Goal: Transaction & Acquisition: Purchase product/service

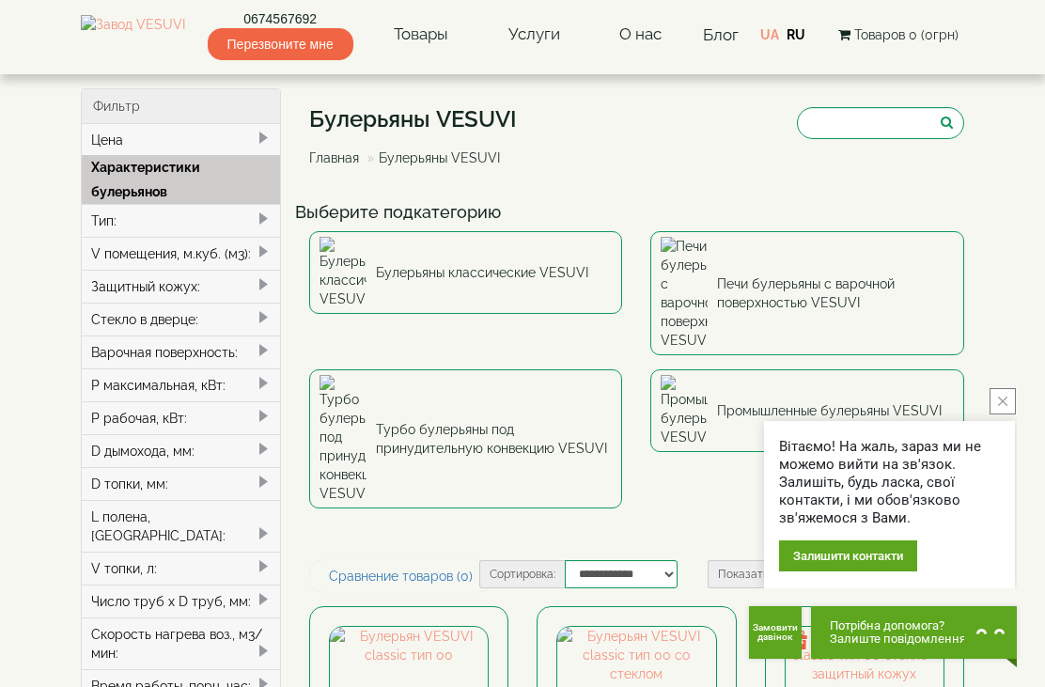
click at [342, 375] on img at bounding box center [342, 439] width 47 height 128
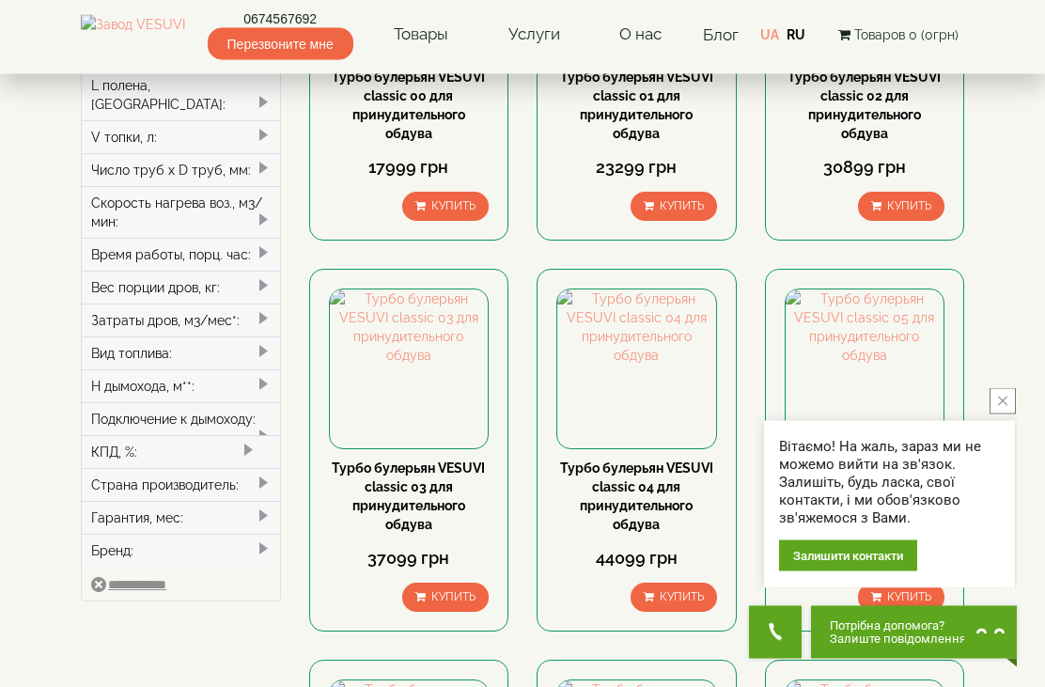
scroll to position [431, 0]
click at [367, 512] on link "Турбо булерьян VESUVI classic 03 для принудительного обдува" at bounding box center [408, 495] width 153 height 71
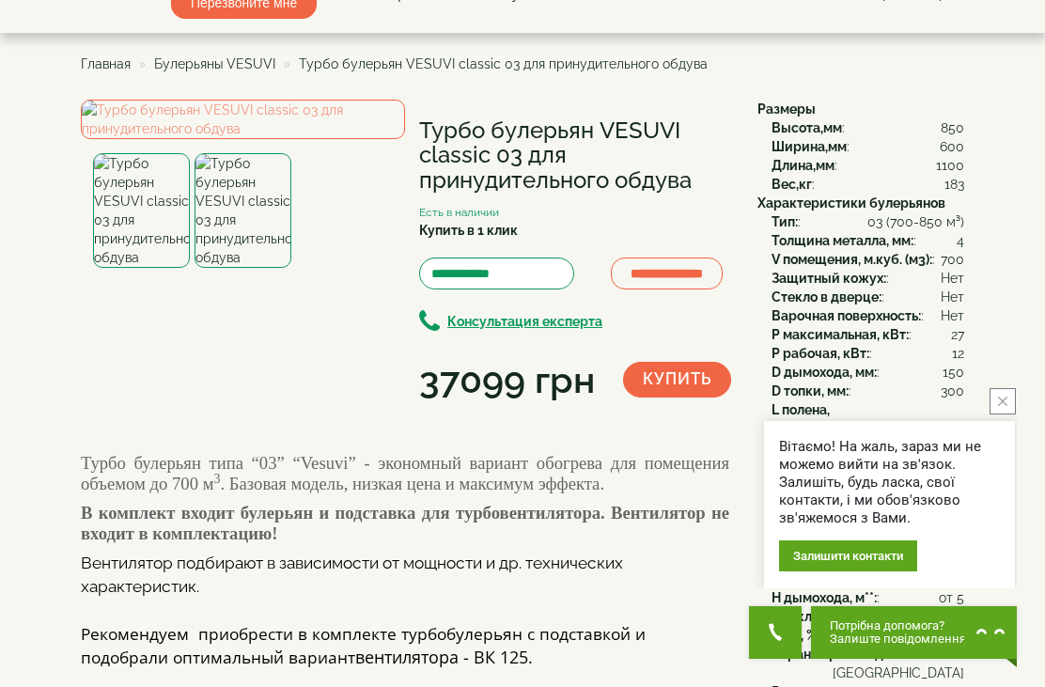
scroll to position [1, 0]
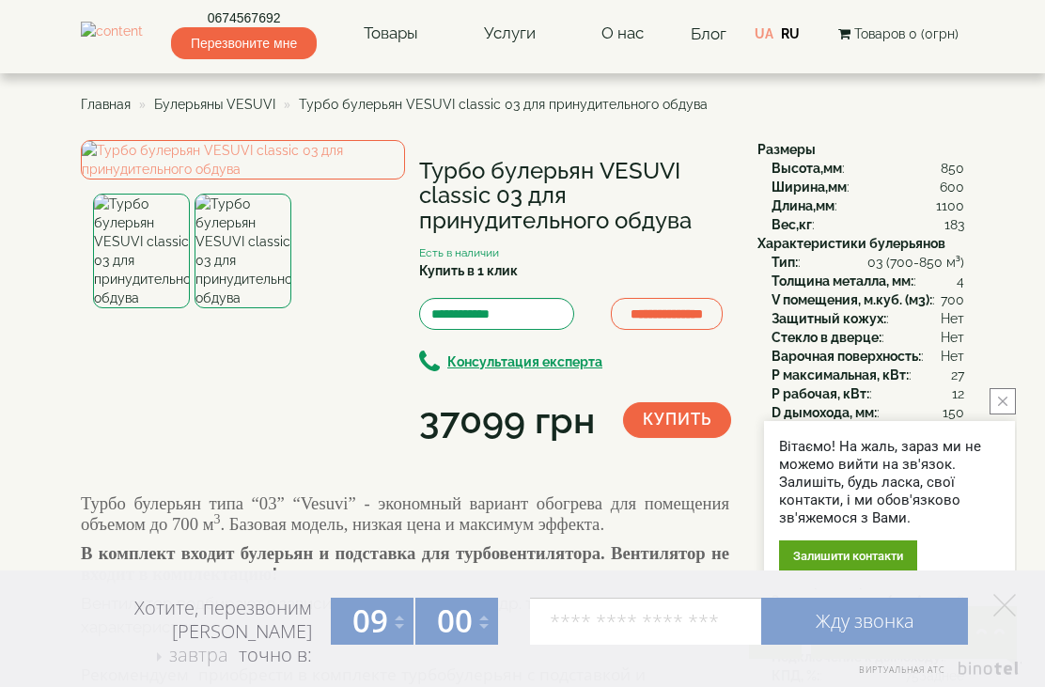
click at [632, 170] on h1 "Турбо булерьян VESUVI classic 03 для принудительного обдува" at bounding box center [574, 196] width 310 height 74
copy h1 "VESUVI"
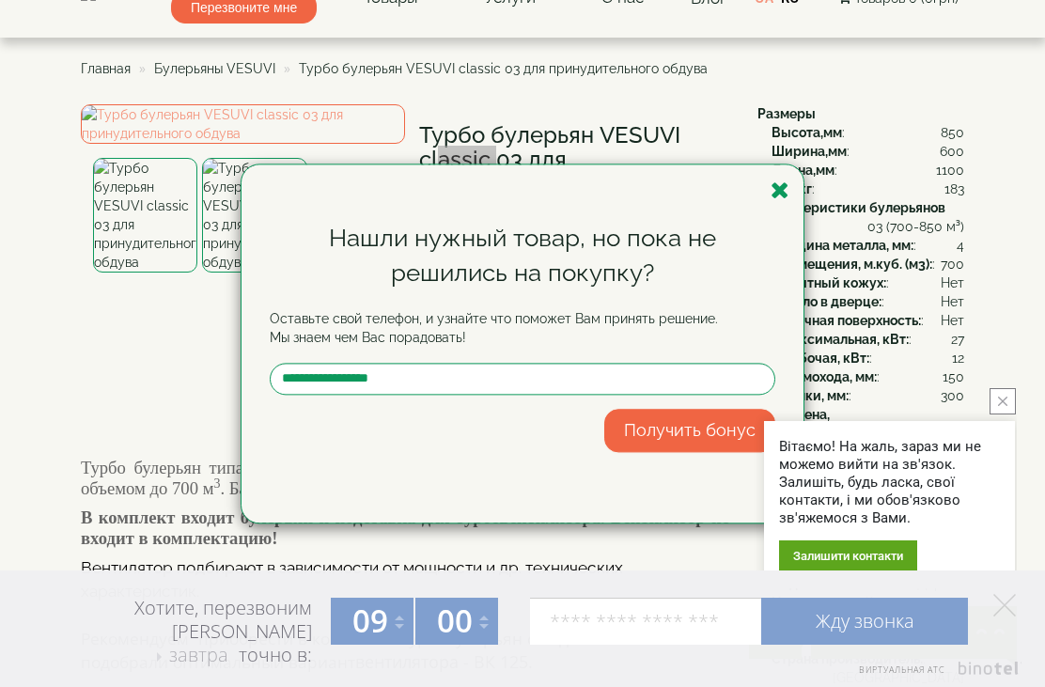
scroll to position [0, 0]
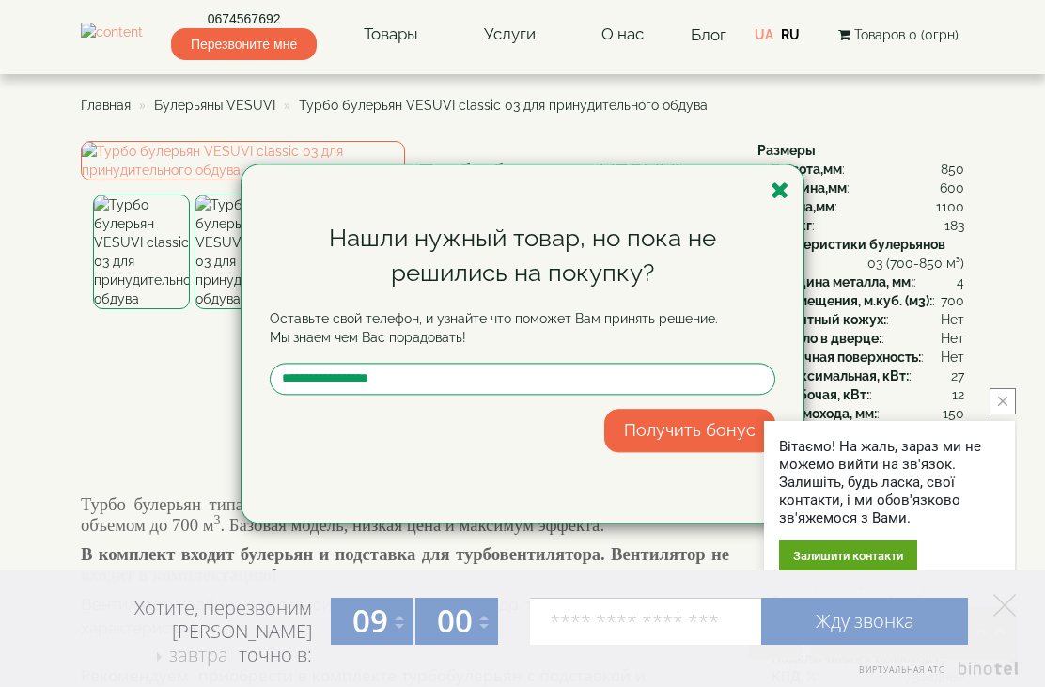
click at [771, 195] on icon "button" at bounding box center [779, 190] width 19 height 23
